Goal: Information Seeking & Learning: Compare options

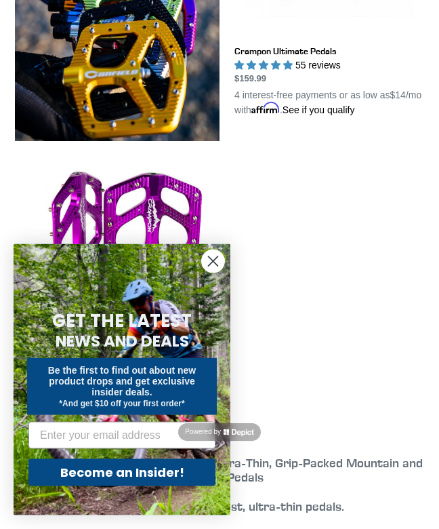
click at [214, 273] on circle "Close dialog" at bounding box center [213, 261] width 22 height 22
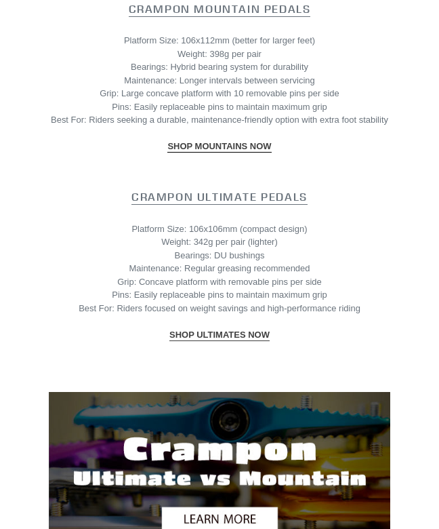
scroll to position [1423, 0]
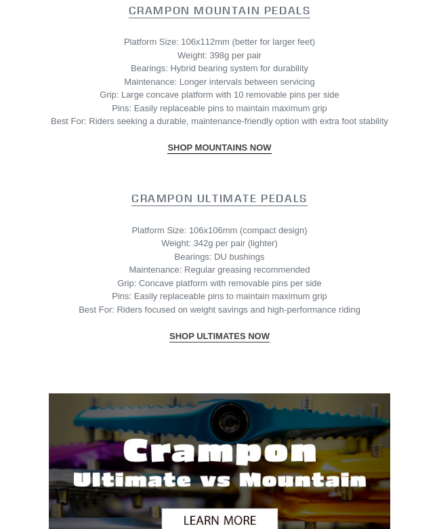
click at [296, 205] on strong "Crampon Ultimate Pedals" at bounding box center [220, 198] width 176 height 14
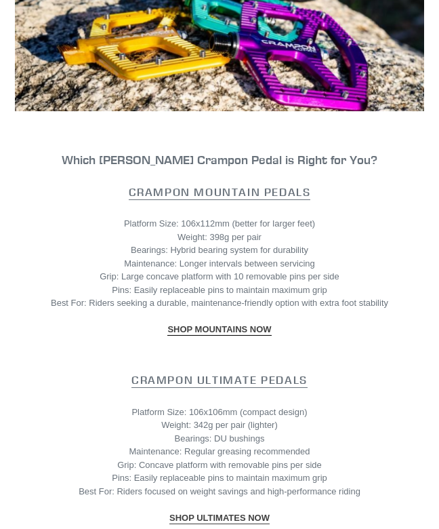
scroll to position [1241, 0]
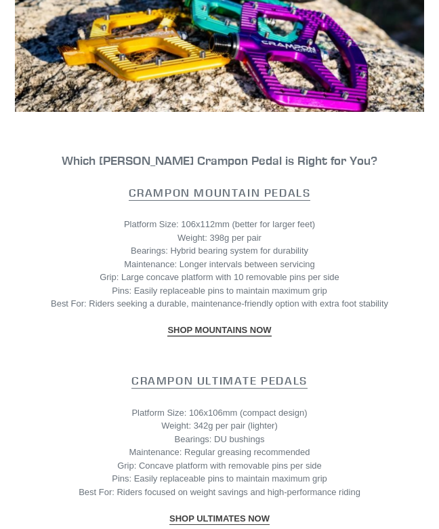
click at [295, 199] on strong "Crampon Mountain Pedals" at bounding box center [220, 193] width 182 height 14
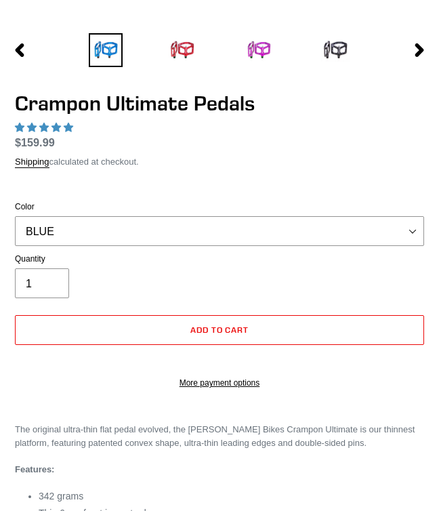
select select "highest-rating"
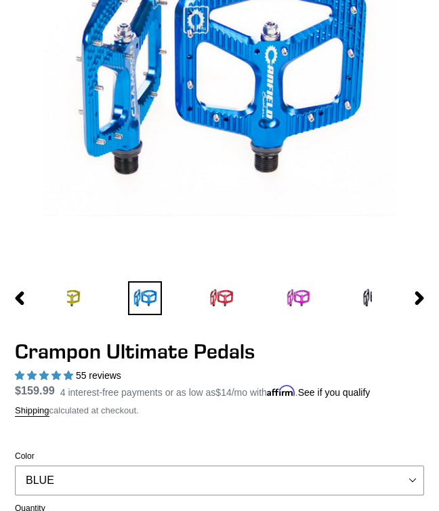
scroll to position [215, 0]
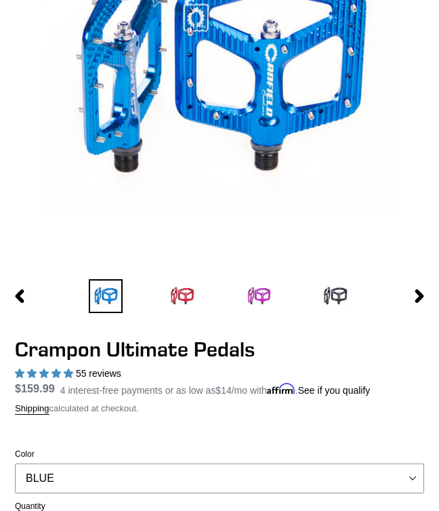
click at [417, 303] on icon "button" at bounding box center [420, 297] width 9 height 14
click at [406, 302] on button "Next slide" at bounding box center [420, 295] width 34 height 24
click at [269, 310] on img at bounding box center [259, 296] width 34 height 34
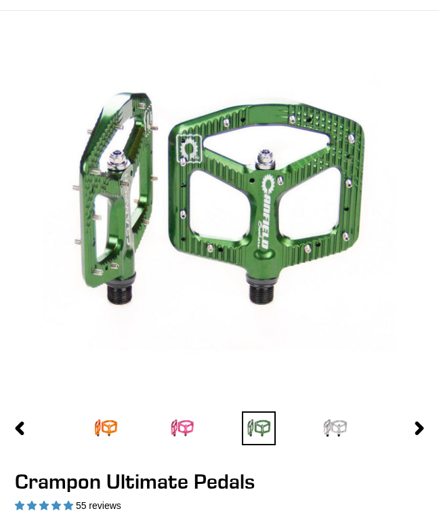
scroll to position [0, 0]
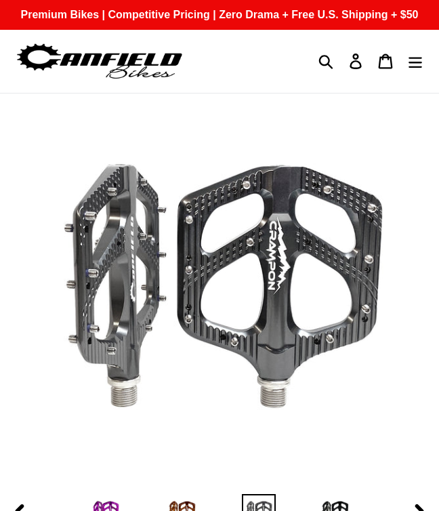
select select "highest-rating"
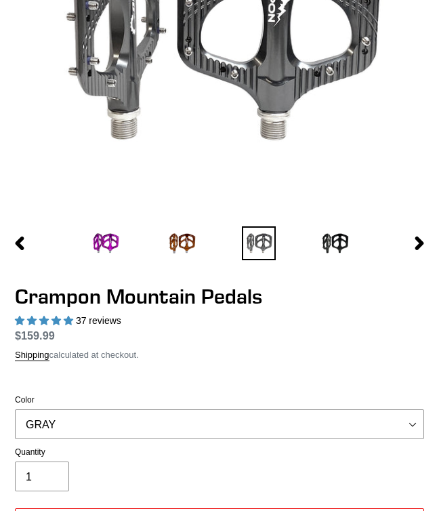
scroll to position [271, 0]
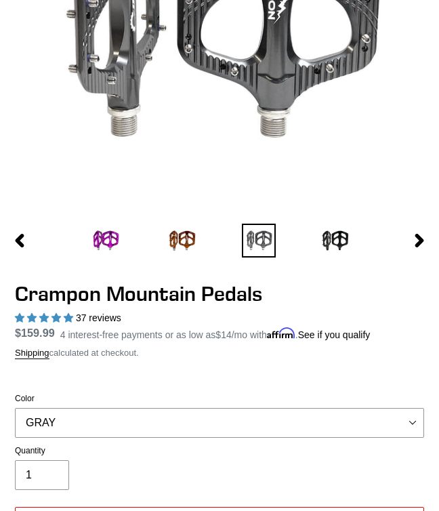
click at [417, 248] on icon "button" at bounding box center [420, 241] width 14 height 14
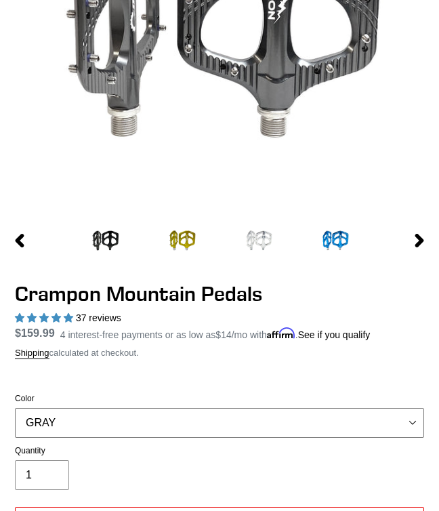
click at [414, 435] on select "GRAY BLACK STEALTH - Sold out POLISHED RED BLUE BAJA GOLD ORANGE PNW GREEN GOLD…" at bounding box center [220, 423] width 410 height 30
select select "PNW GREEN"
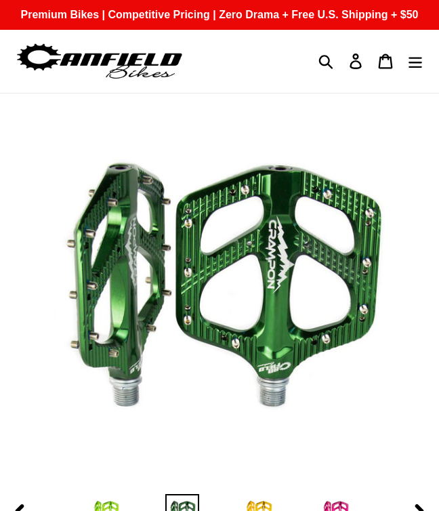
click at [418, 69] on icon "Menu" at bounding box center [415, 62] width 15 height 16
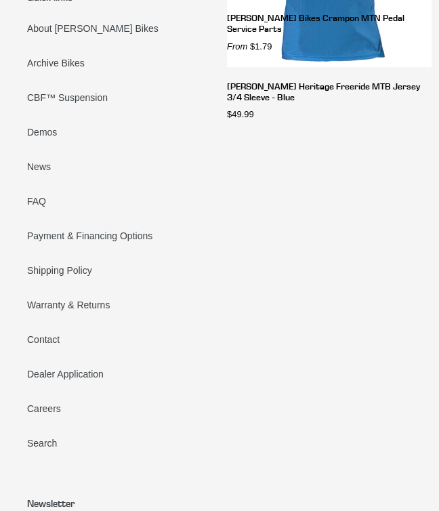
scroll to position [4835, 0]
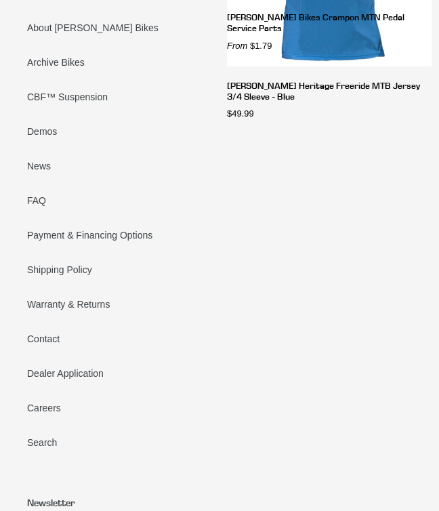
click at [30, 345] on link "Contact" at bounding box center [43, 339] width 33 height 11
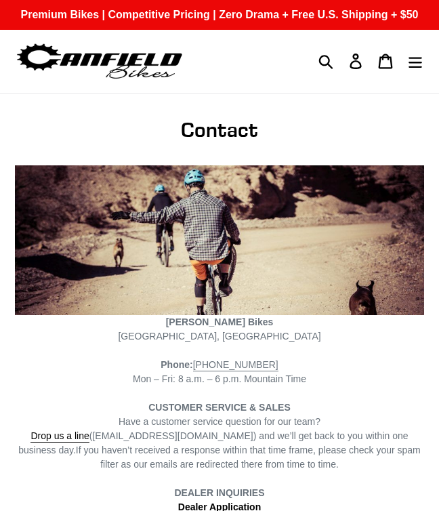
click at [410, 69] on icon "Menu" at bounding box center [415, 62] width 15 height 16
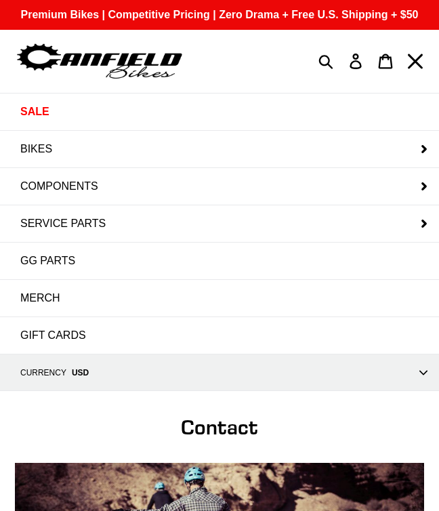
click at [316, 168] on button "BIKES" at bounding box center [219, 149] width 439 height 37
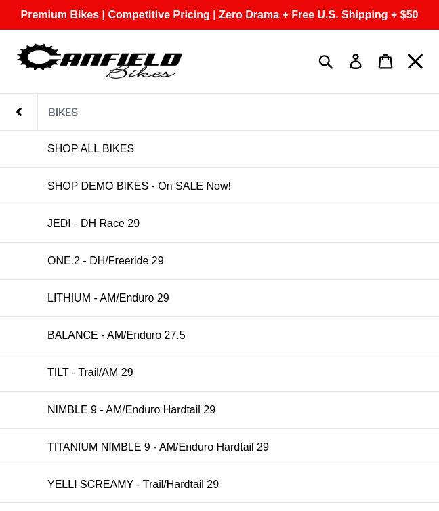
click at [312, 168] on link "SHOP ALL BIKES" at bounding box center [219, 149] width 439 height 37
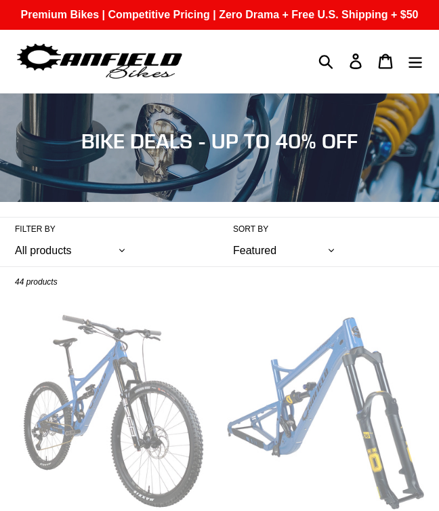
click at [39, 264] on select "All products 275 29er balance BFCM23 BFCM24 CBF DEMO BIKE [GEOGRAPHIC_DATA] [GE…" at bounding box center [73, 250] width 116 height 31
click at [408, 76] on button "Menu" at bounding box center [416, 61] width 30 height 29
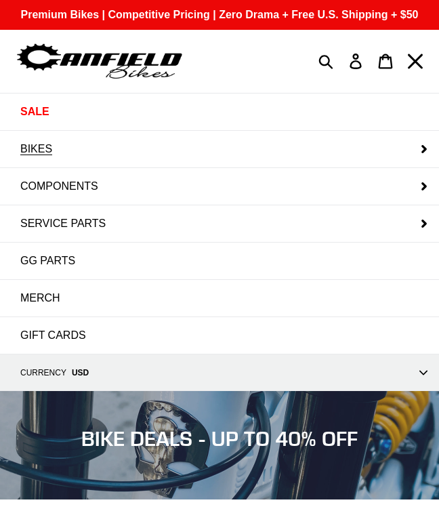
click at [304, 205] on button "COMPONENTS" at bounding box center [219, 186] width 439 height 37
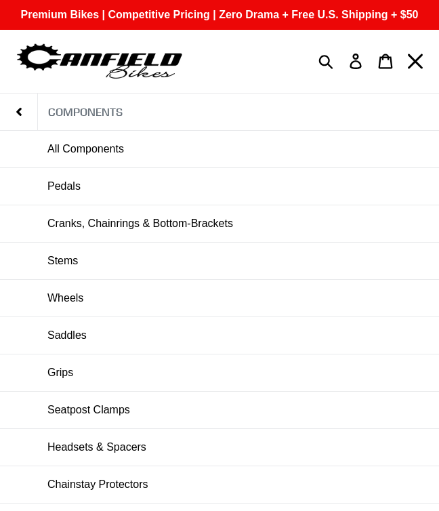
click at [45, 205] on link "Pedals" at bounding box center [219, 186] width 439 height 37
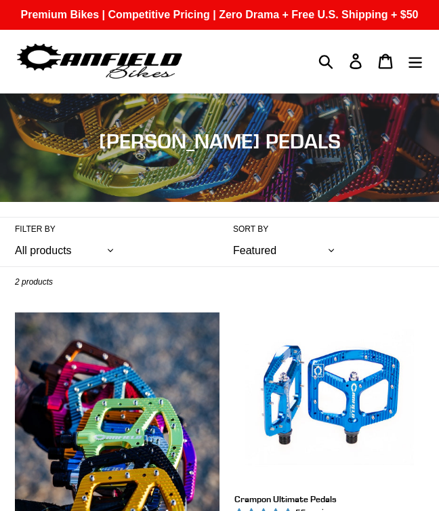
click at [410, 69] on icon "Menu" at bounding box center [415, 62] width 15 height 16
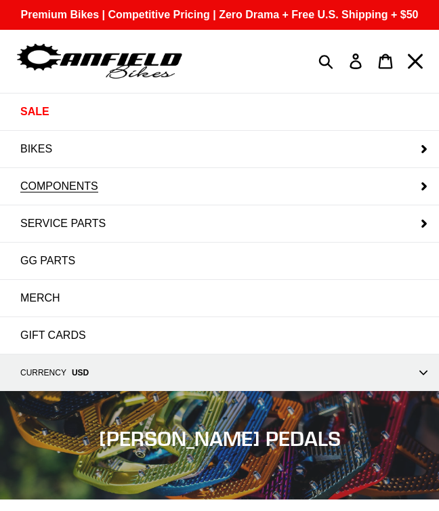
click at [24, 193] on span "COMPONENTS" at bounding box center [59, 186] width 78 height 12
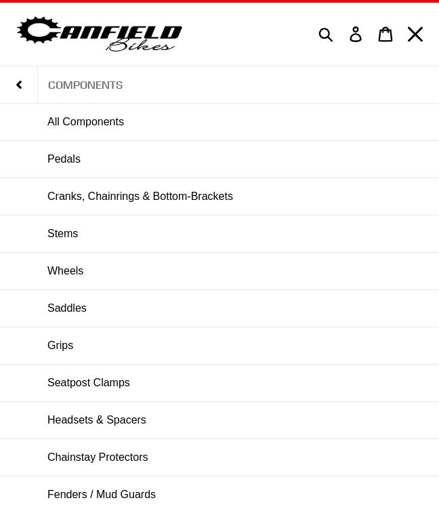
scroll to position [43, 0]
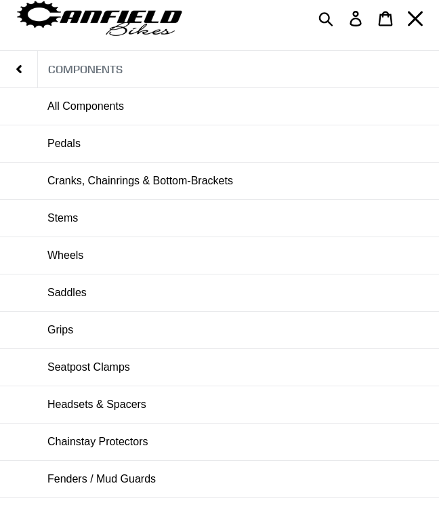
click at [38, 237] on link "Stems" at bounding box center [219, 218] width 439 height 37
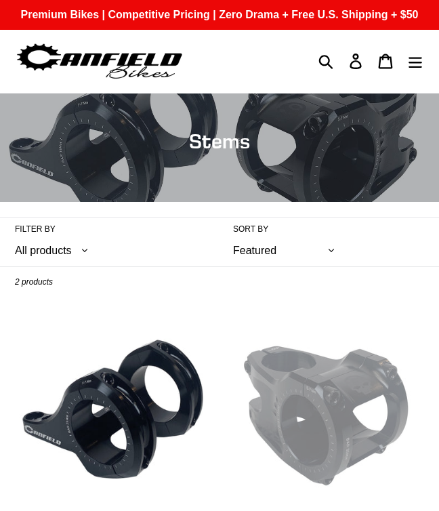
click at [419, 68] on icon "Menu" at bounding box center [416, 62] width 14 height 11
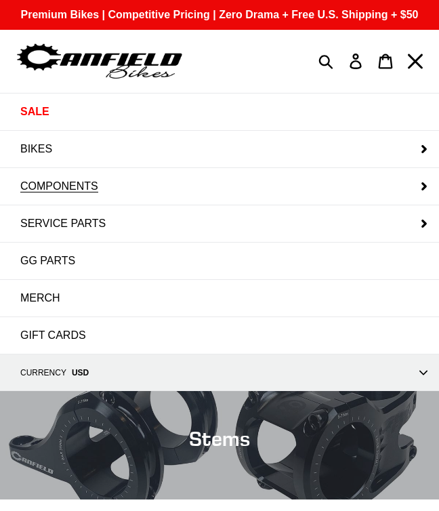
click at [24, 193] on span "COMPONENTS" at bounding box center [59, 186] width 78 height 12
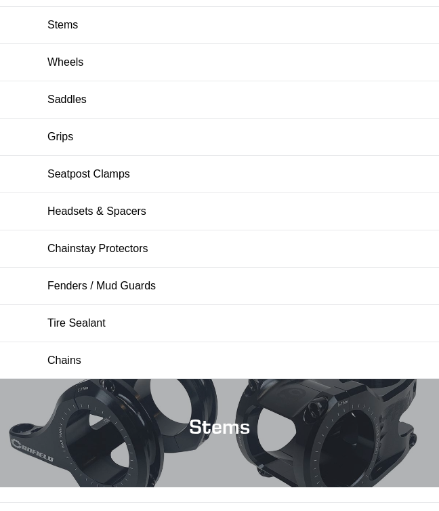
scroll to position [235, 0]
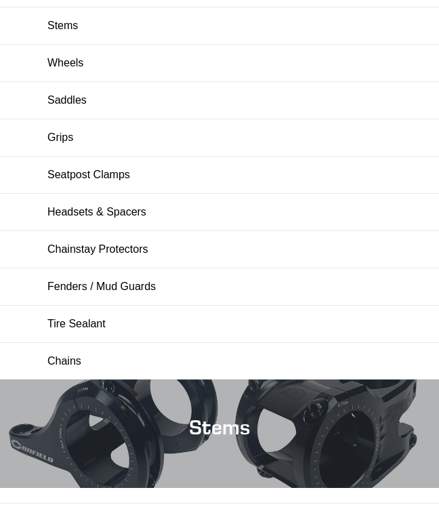
click at [39, 231] on link "Headsets & Spacers" at bounding box center [219, 212] width 439 height 37
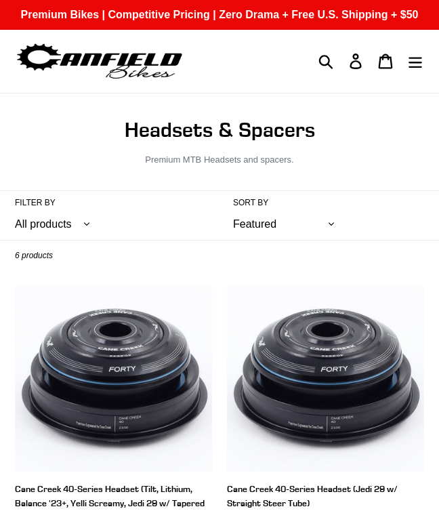
click at [418, 68] on icon "Menu" at bounding box center [416, 62] width 14 height 11
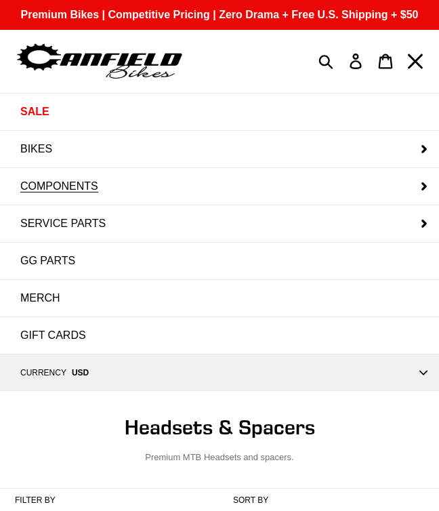
click at [19, 199] on button "COMPONENTS" at bounding box center [219, 186] width 439 height 37
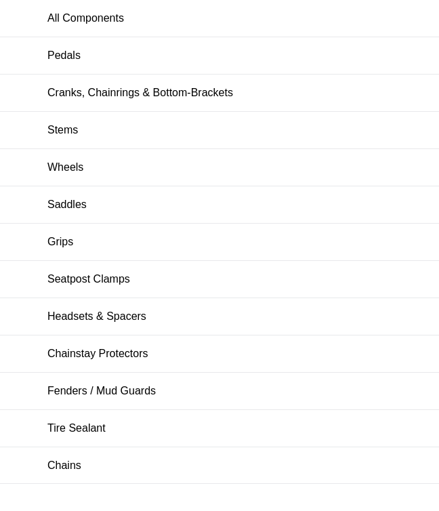
scroll to position [132, 0]
click at [33, 258] on link "Grips" at bounding box center [219, 241] width 439 height 37
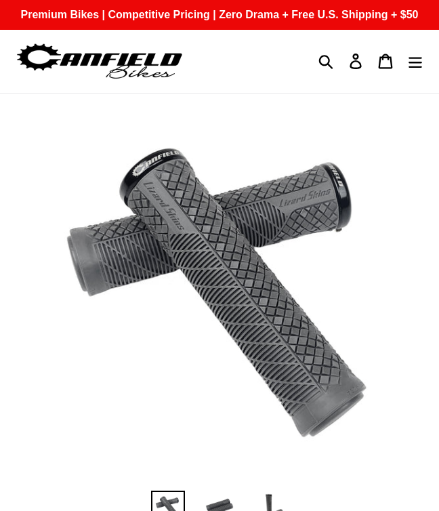
select select "highest-rating"
click at [410, 69] on icon "Menu" at bounding box center [415, 62] width 15 height 16
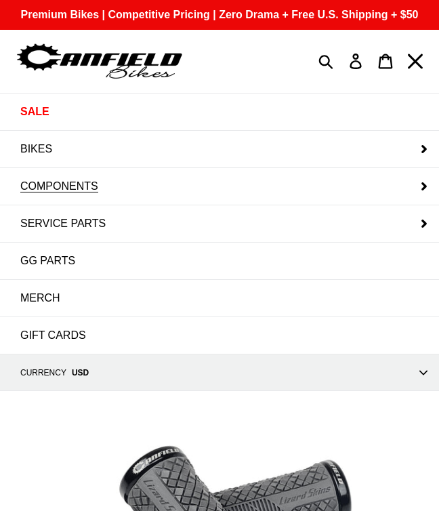
click at [23, 193] on span "COMPONENTS" at bounding box center [59, 186] width 78 height 12
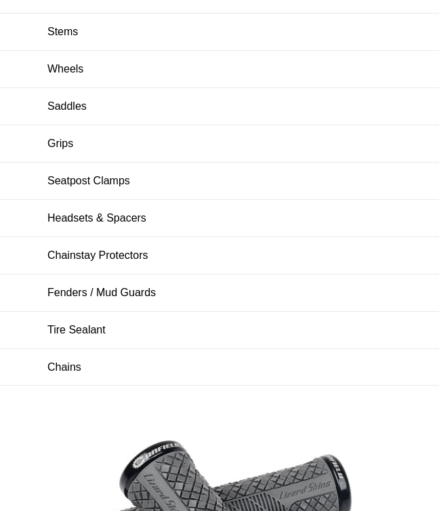
scroll to position [229, 0]
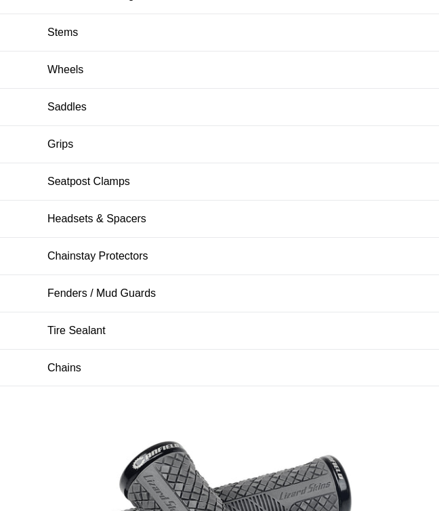
click at [46, 125] on link "Saddles" at bounding box center [219, 107] width 439 height 37
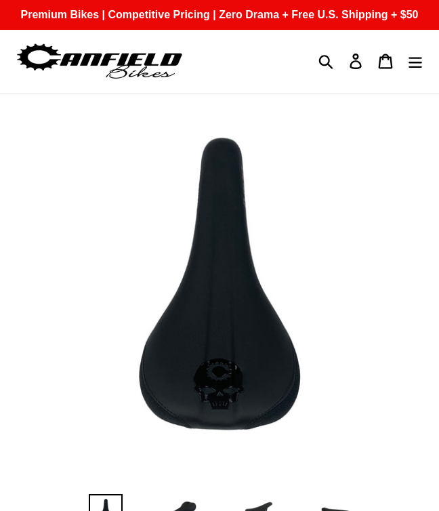
select select "highest-rating"
click at [406, 76] on button "Menu" at bounding box center [416, 61] width 30 height 29
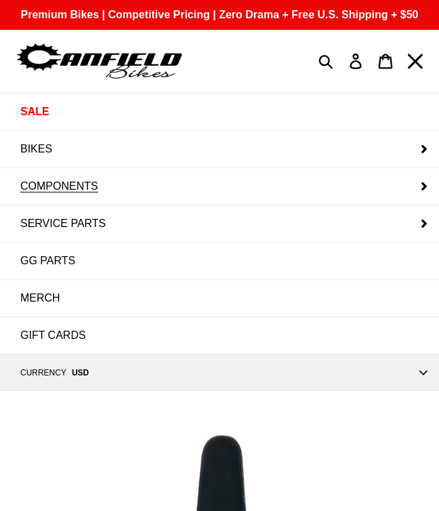
click at [18, 196] on button "COMPONENTS" at bounding box center [219, 186] width 439 height 37
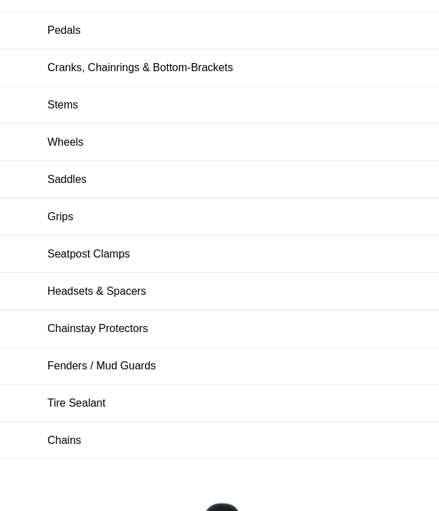
scroll to position [169, 0]
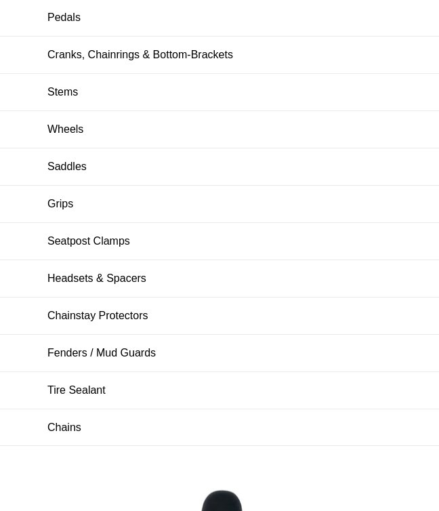
click at [35, 222] on link "Grips" at bounding box center [219, 204] width 439 height 37
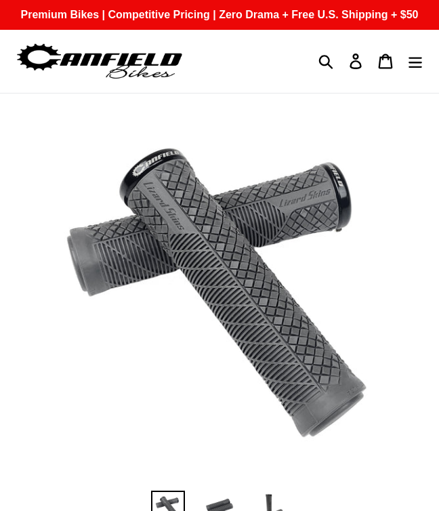
select select "highest-rating"
click at [408, 76] on button "Menu" at bounding box center [416, 61] width 30 height 29
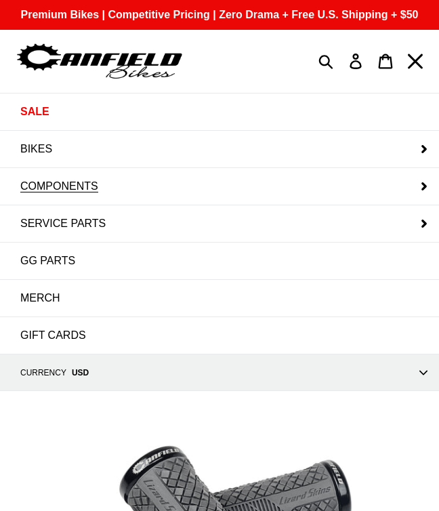
click at [23, 193] on span "COMPONENTS" at bounding box center [59, 186] width 78 height 12
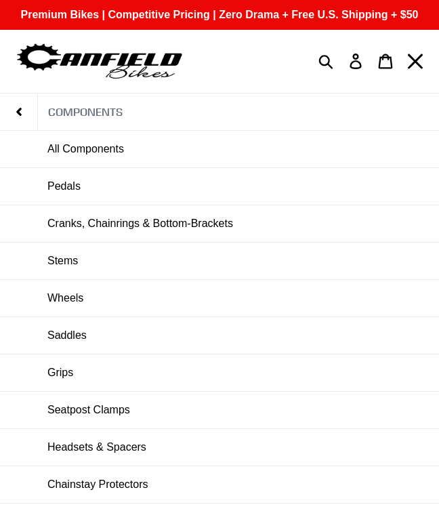
click at [37, 197] on link "Pedals" at bounding box center [219, 186] width 439 height 37
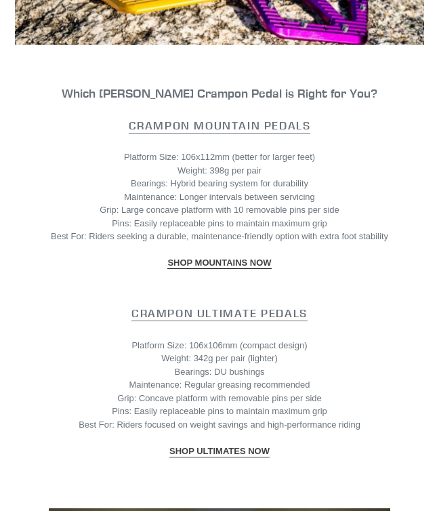
scroll to position [1308, 0]
click at [304, 134] on link "Crampon Mountain Pedals" at bounding box center [220, 126] width 182 height 15
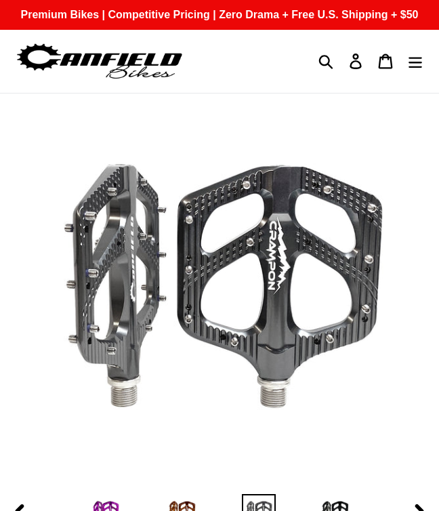
scroll to position [549, 0]
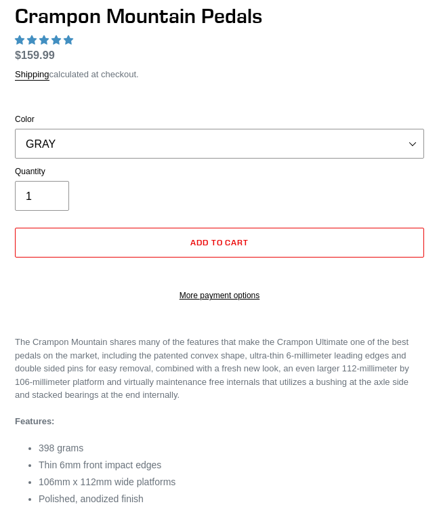
select select "highest-rating"
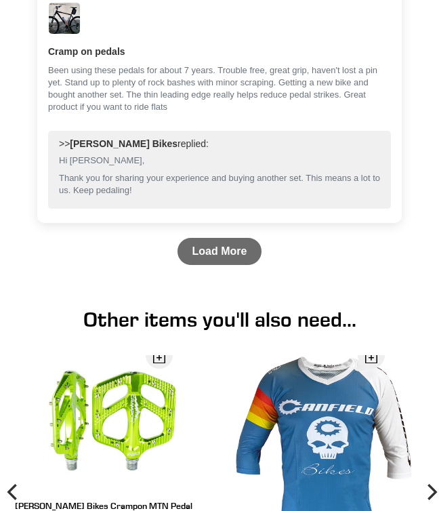
scroll to position [4045, 0]
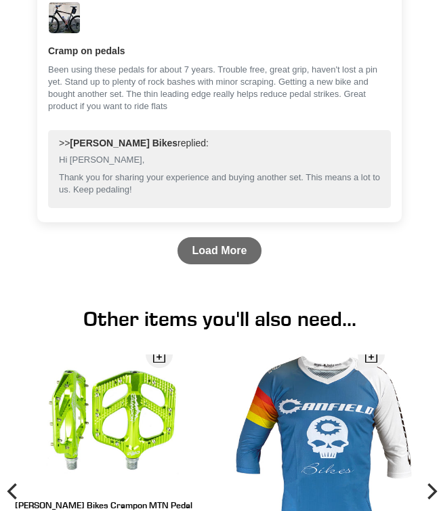
click at [235, 264] on link "Load More" at bounding box center [220, 250] width 85 height 27
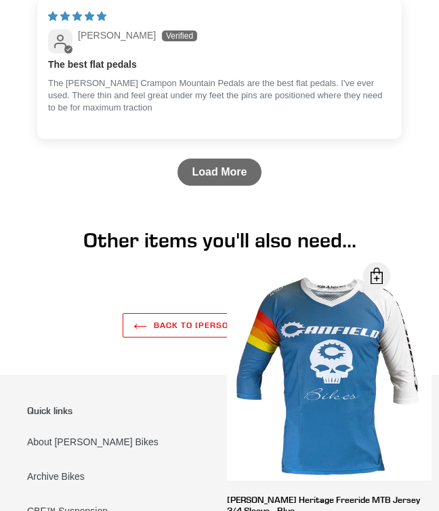
scroll to position [6036, 0]
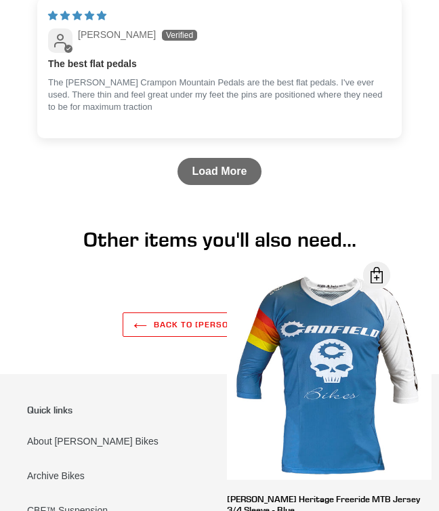
click at [245, 185] on link "Load More" at bounding box center [220, 171] width 85 height 27
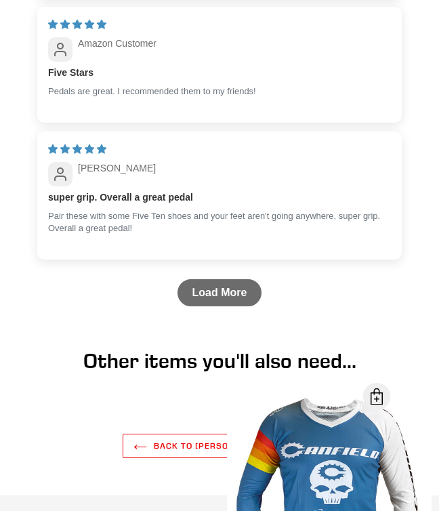
scroll to position [7726, 0]
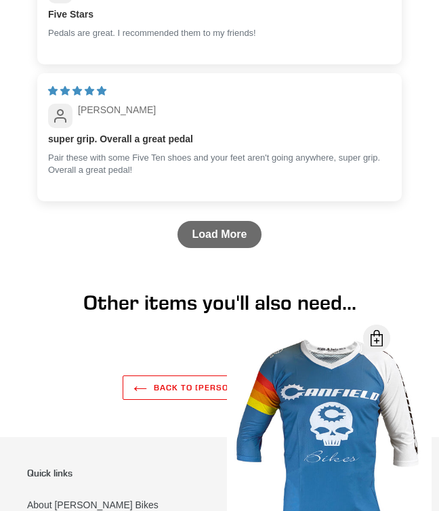
click at [250, 248] on link "Load More" at bounding box center [220, 234] width 85 height 27
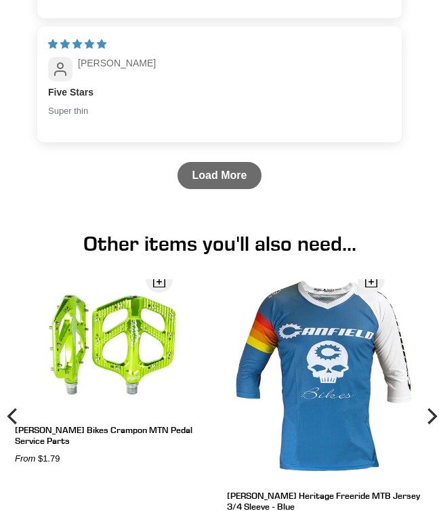
scroll to position [9030, 0]
click at [191, 189] on link "Load More" at bounding box center [220, 175] width 85 height 27
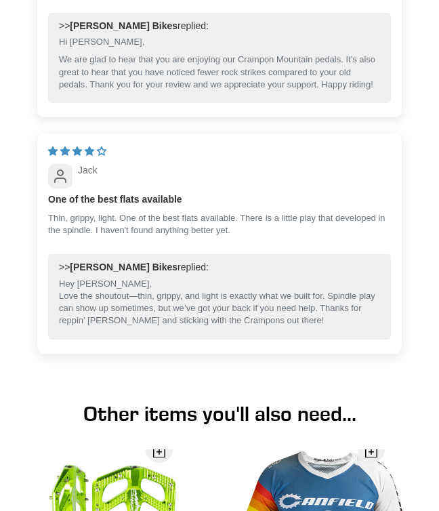
scroll to position [9951, 0]
